Goal: Check status: Check status

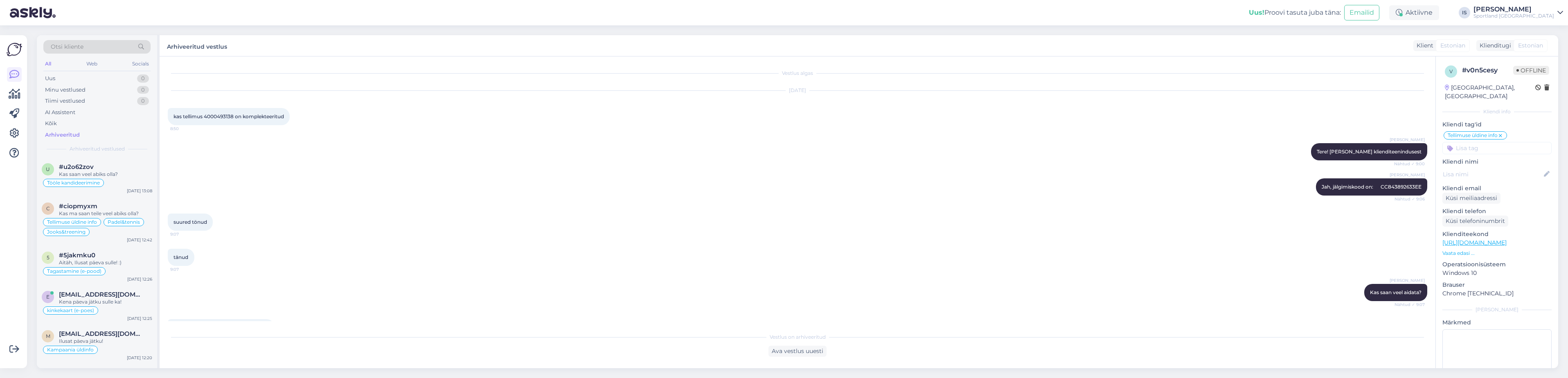
scroll to position [59, 0]
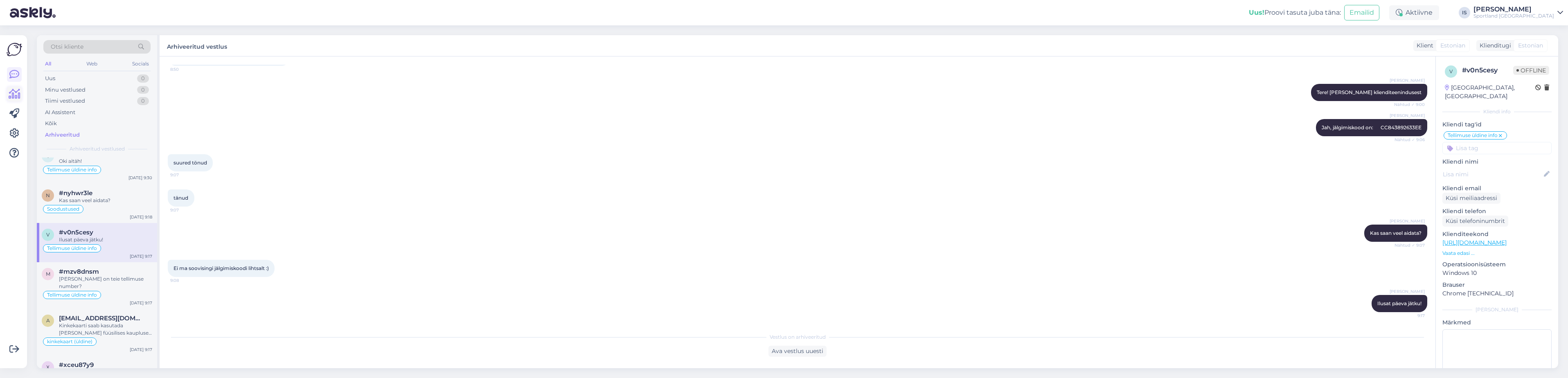
click at [15, 92] on icon at bounding box center [14, 93] width 12 height 10
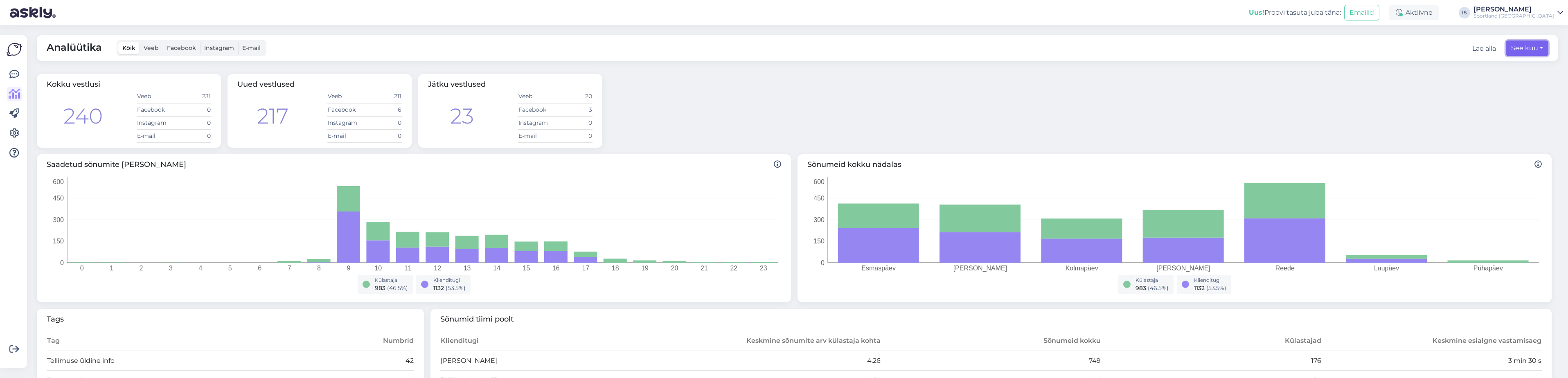
click at [1527, 50] on button "See kuu" at bounding box center [1527, 48] width 43 height 15
select select "8"
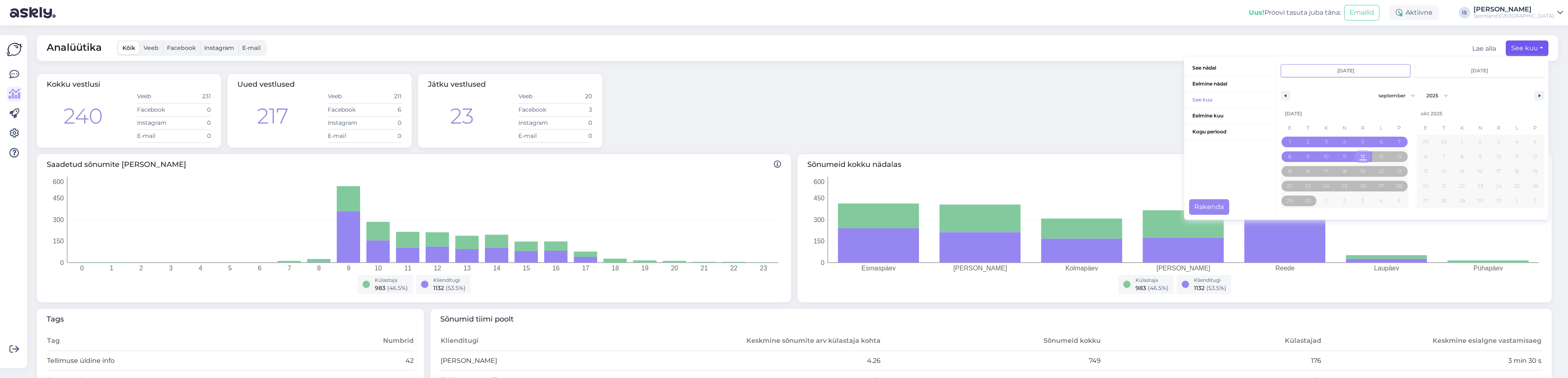
click at [1361, 158] on span "12" at bounding box center [1363, 157] width 5 height 15
type input "[DATE]"
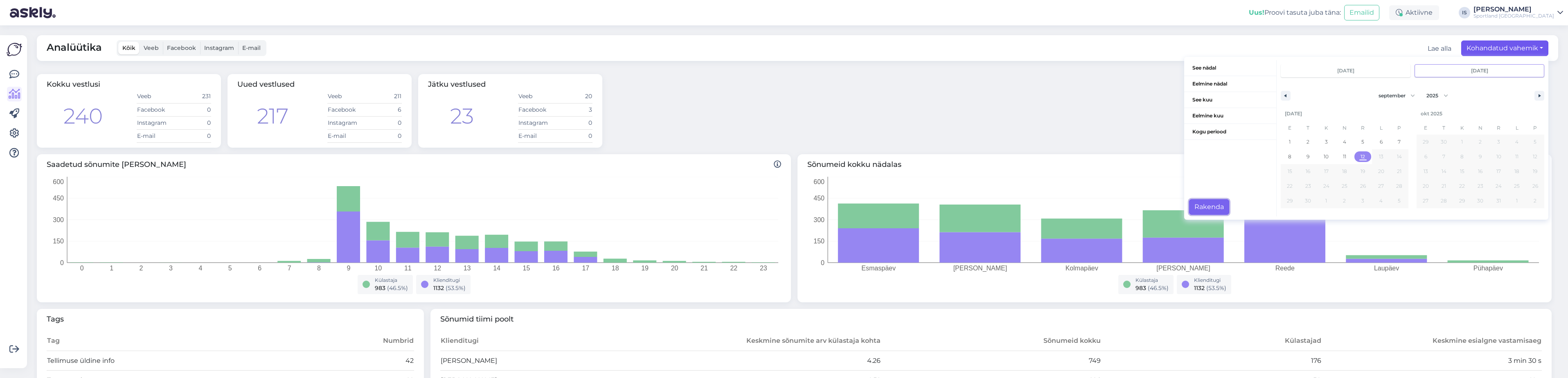
click at [1208, 207] on button "Rakenda" at bounding box center [1210, 207] width 40 height 15
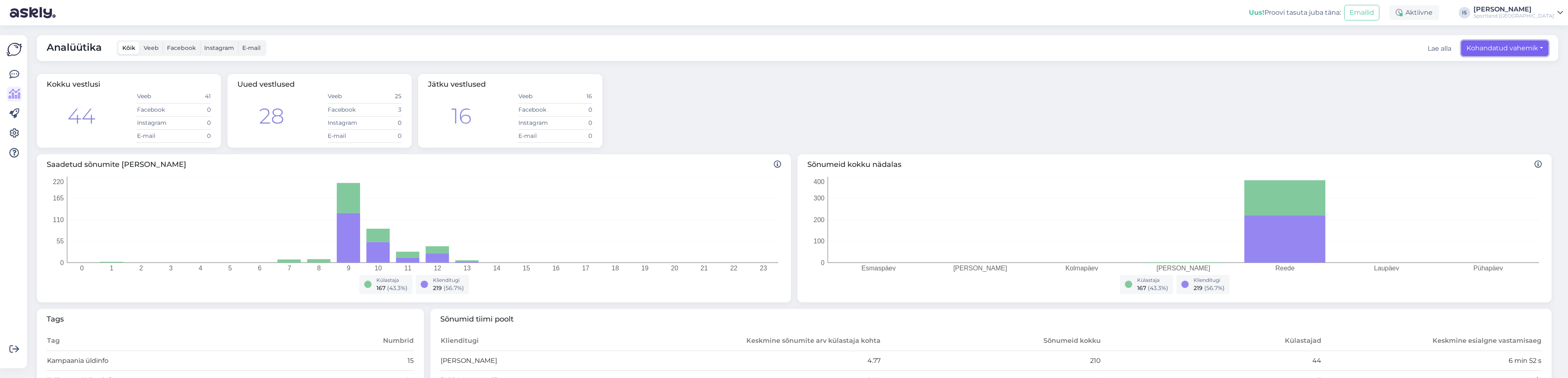
click at [1492, 44] on button "Kohandatud vahemik" at bounding box center [1505, 48] width 87 height 15
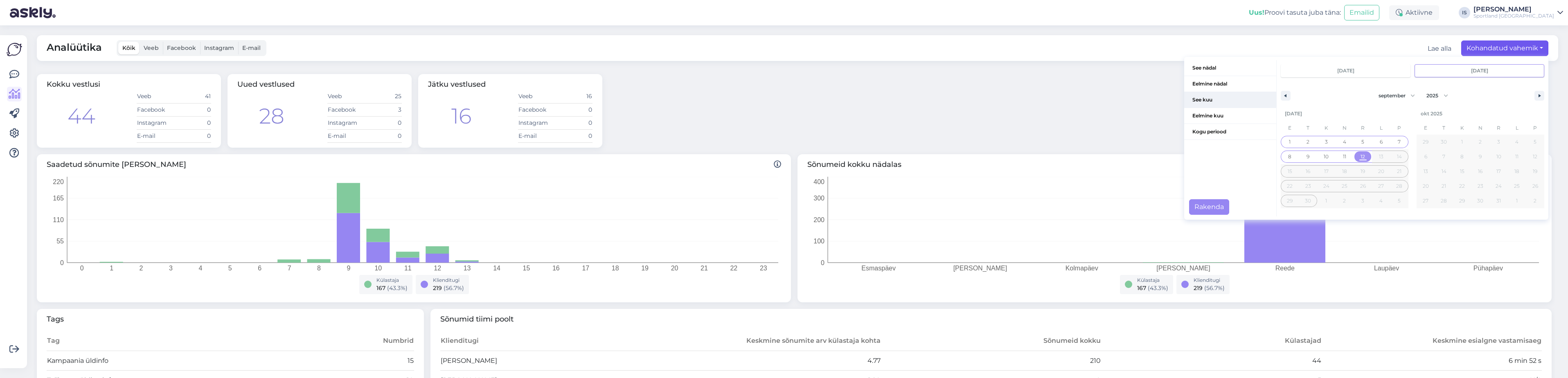
click at [1224, 95] on span "See kuu" at bounding box center [1230, 99] width 92 height 15
